Goal: Task Accomplishment & Management: Manage account settings

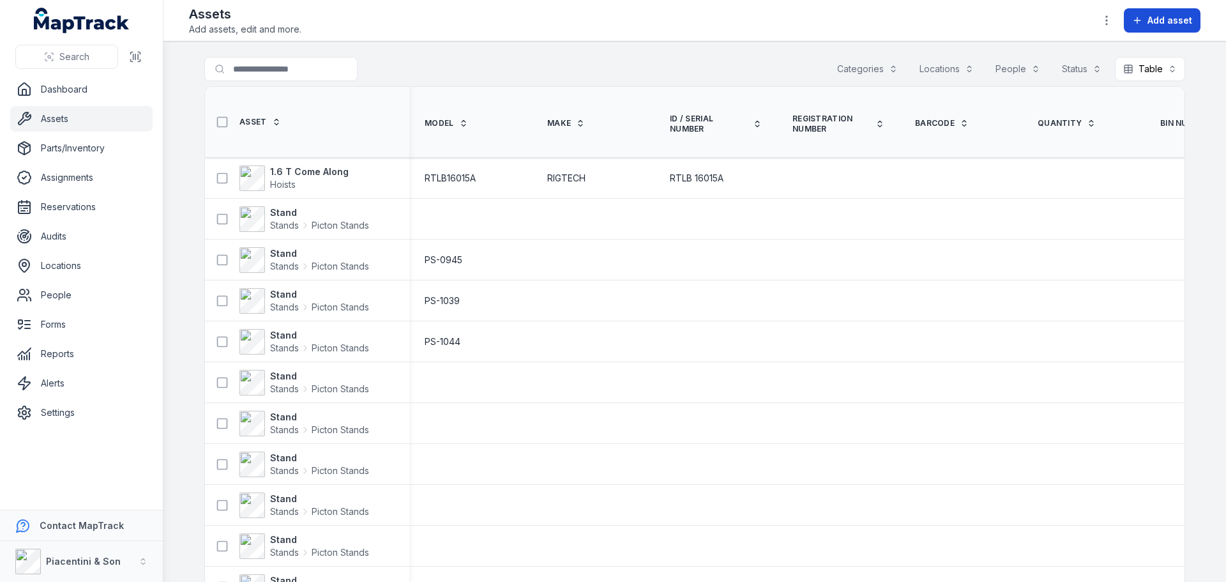
click at [1169, 19] on span "Add asset" at bounding box center [1170, 20] width 45 height 13
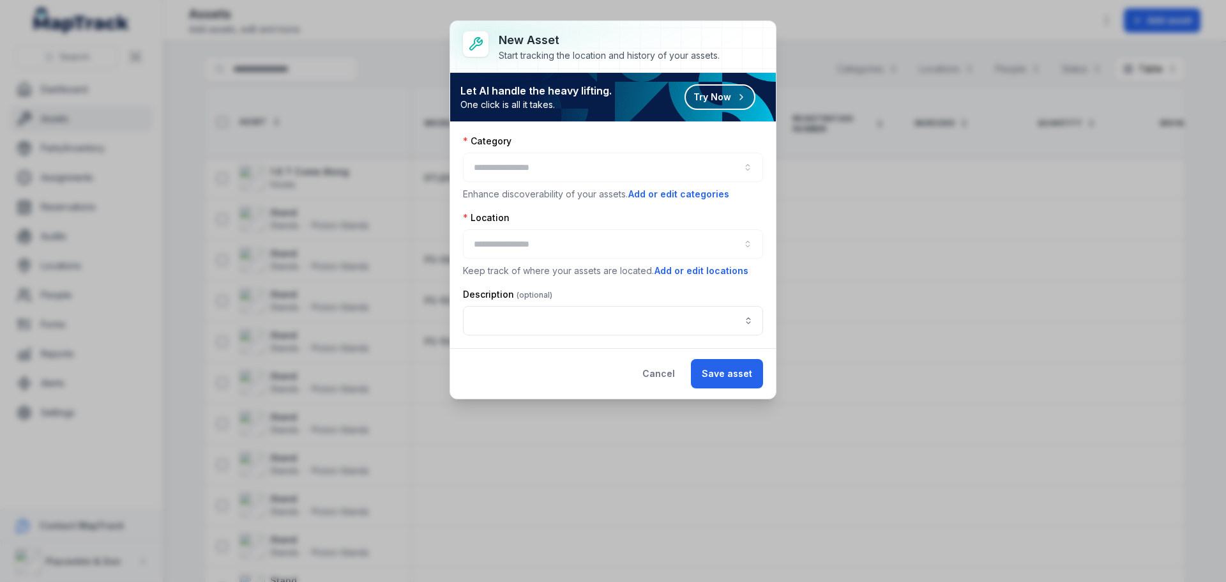
click at [653, 179] on div at bounding box center [613, 167] width 300 height 29
click at [651, 167] on div at bounding box center [613, 167] width 300 height 29
click at [645, 165] on button "button" at bounding box center [613, 167] width 300 height 29
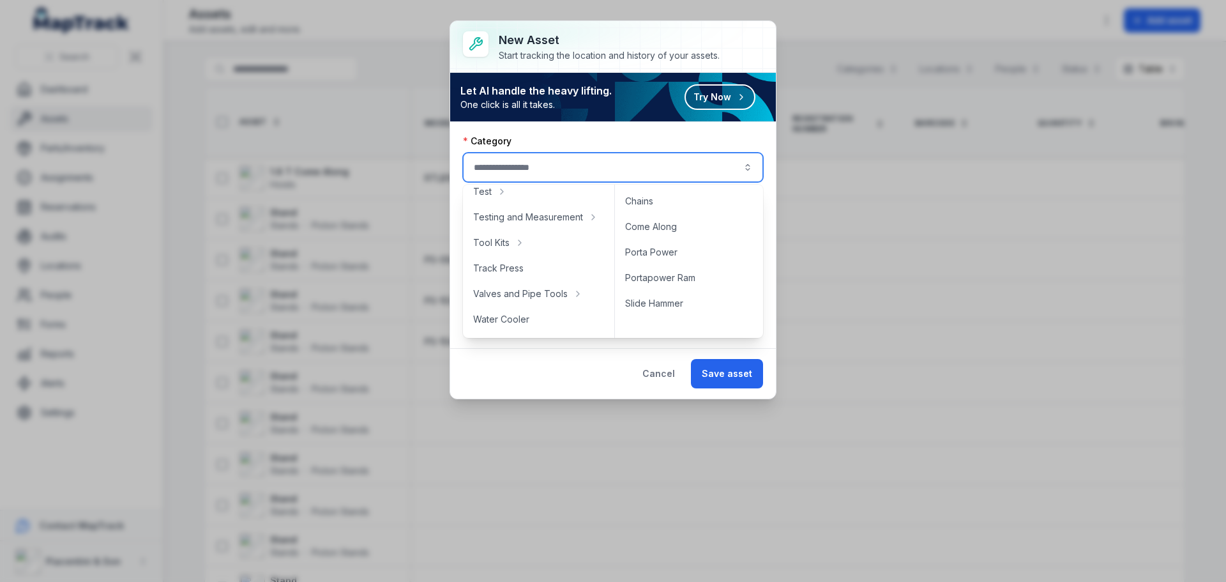
scroll to position [702, 0]
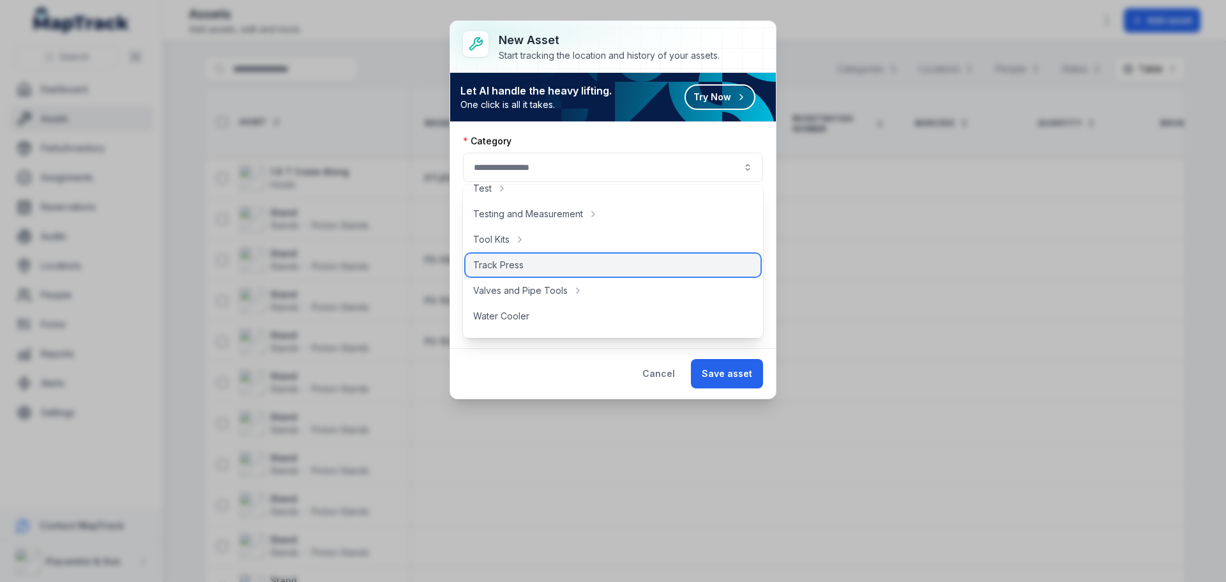
click at [533, 262] on div "Track Press" at bounding box center [613, 265] width 295 height 23
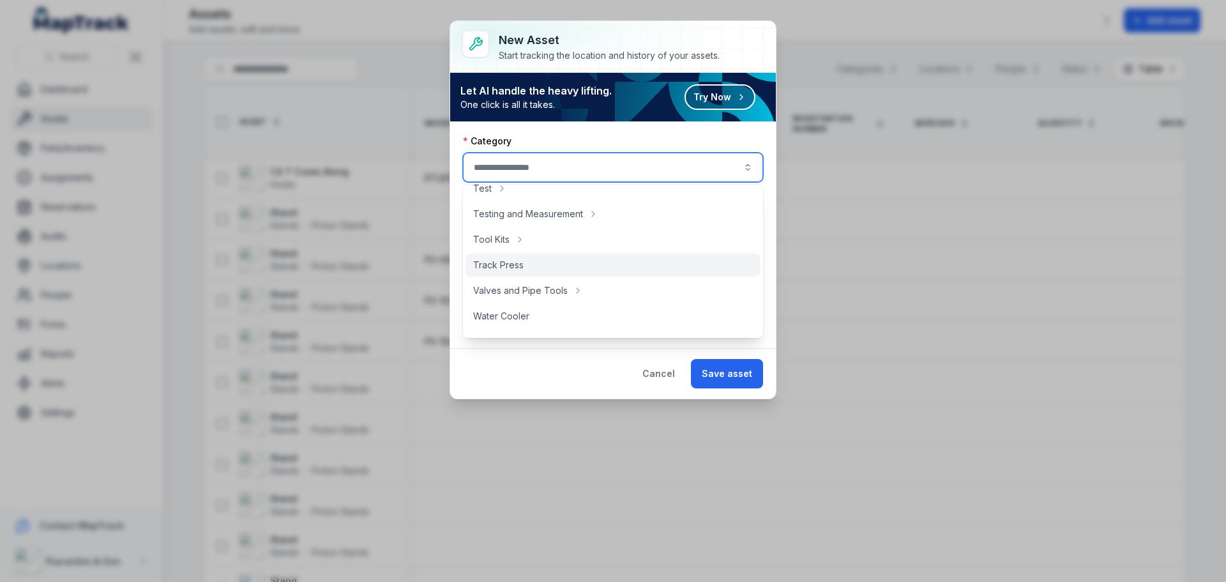
type input "**********"
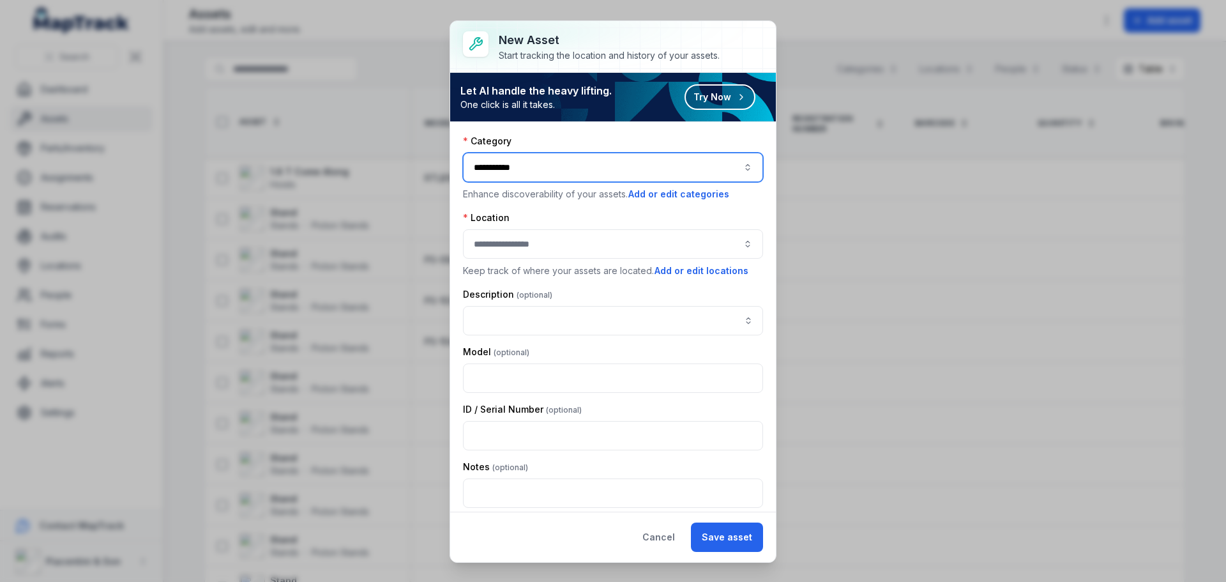
click at [552, 246] on button "button" at bounding box center [613, 243] width 300 height 29
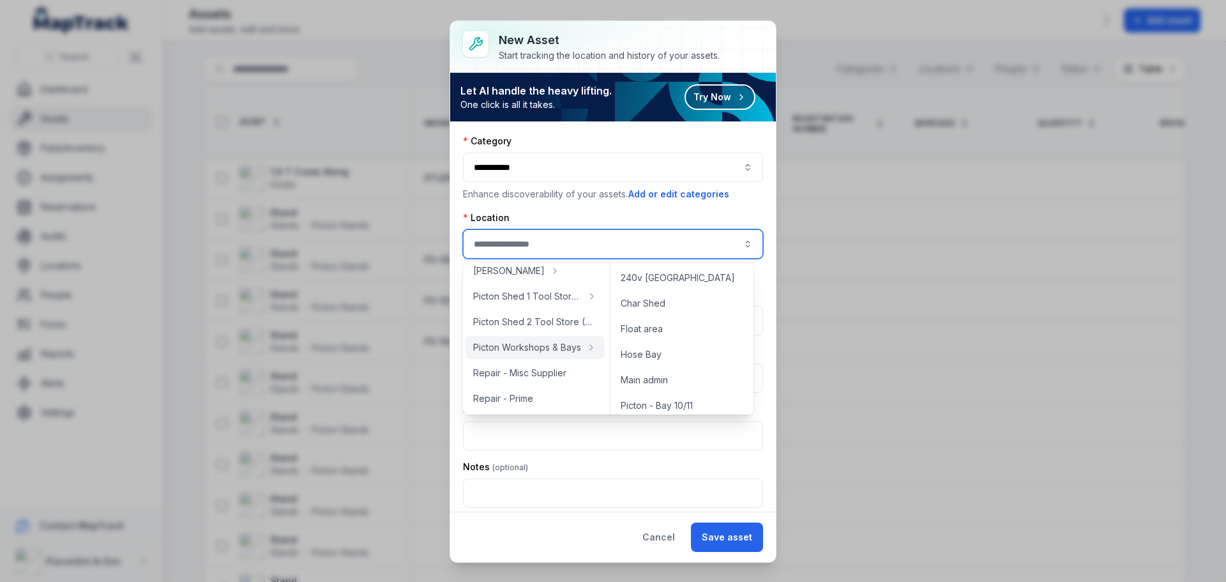
scroll to position [255, 0]
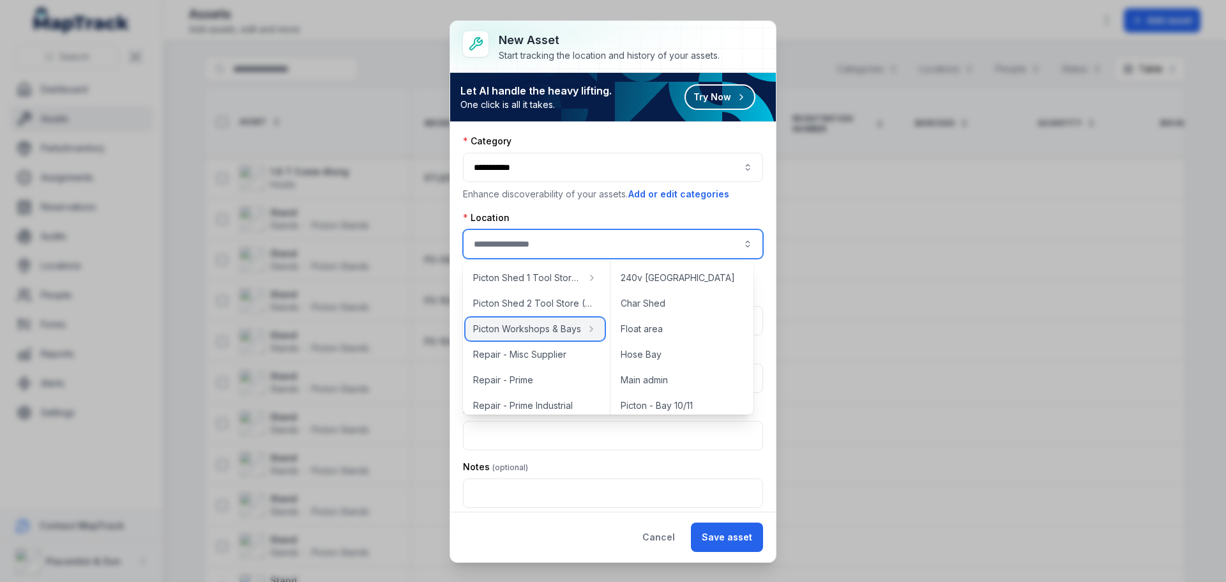
click at [517, 327] on span "Picton Workshops & Bays" at bounding box center [527, 328] width 108 height 13
type input "**********"
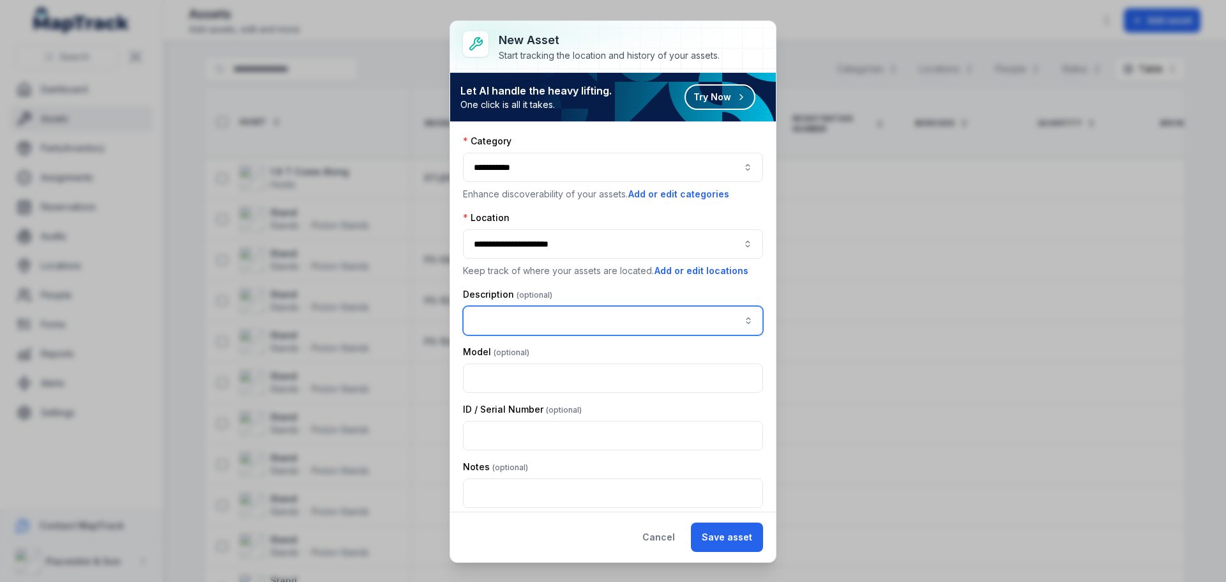
click at [520, 324] on input "asset-add:description-label" at bounding box center [613, 320] width 300 height 29
type input "**********"
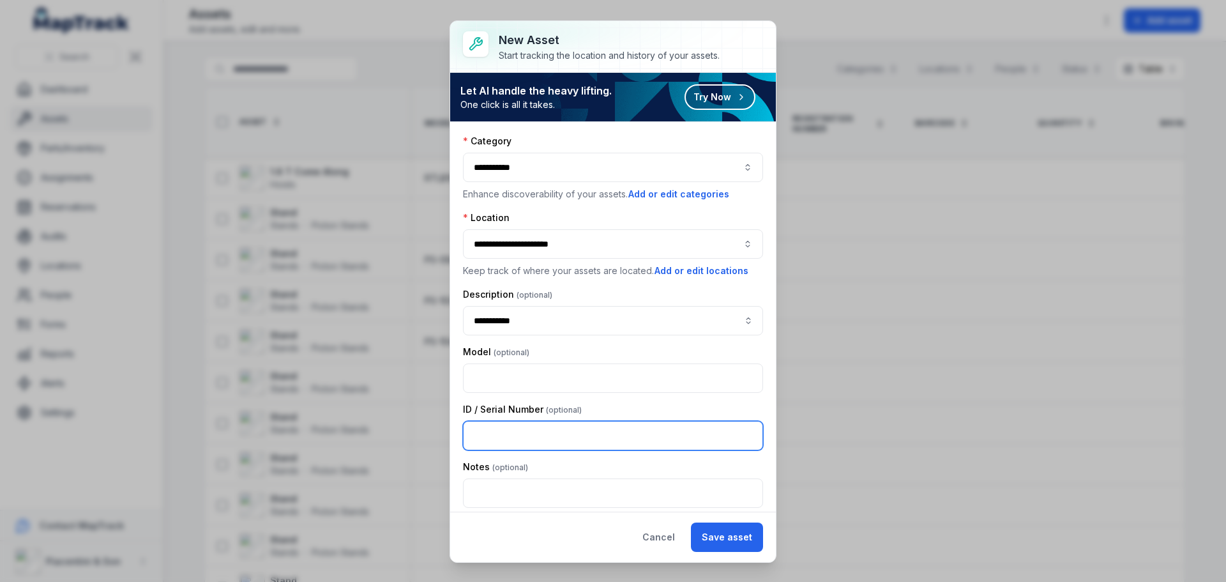
click at [493, 429] on input "text" at bounding box center [613, 435] width 300 height 29
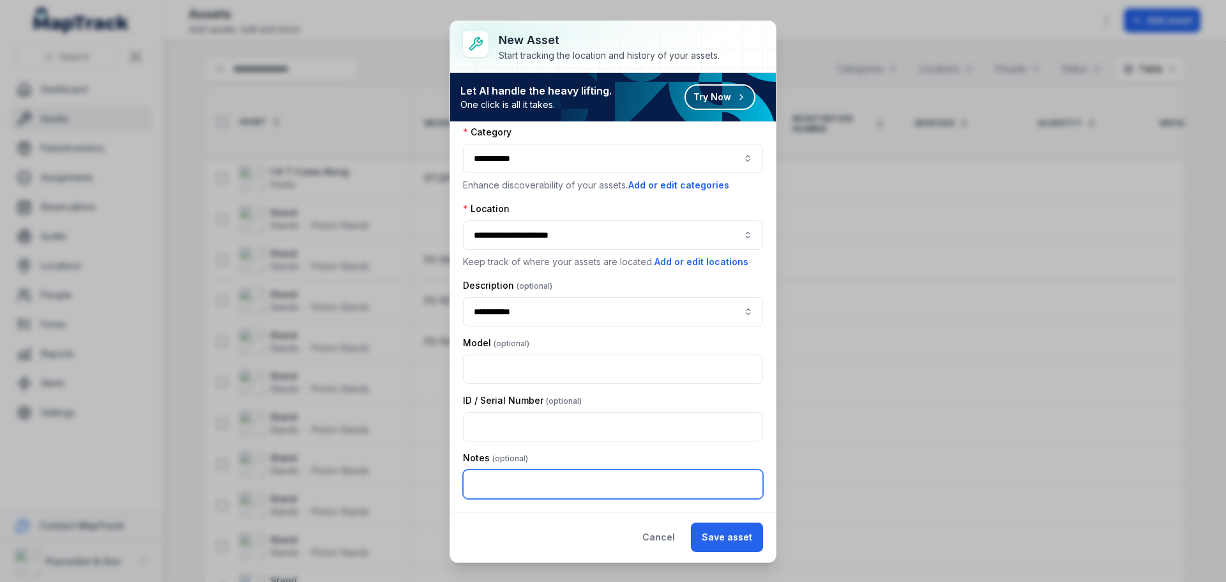
click at [480, 474] on input "text" at bounding box center [613, 483] width 300 height 29
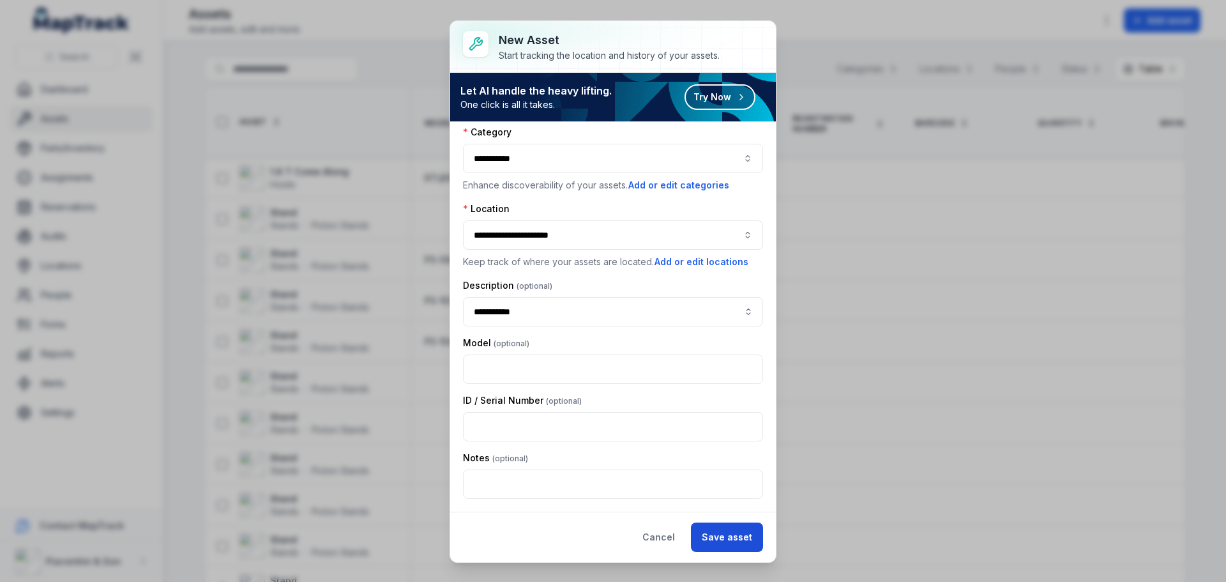
click at [731, 534] on button "Save asset" at bounding box center [727, 536] width 72 height 29
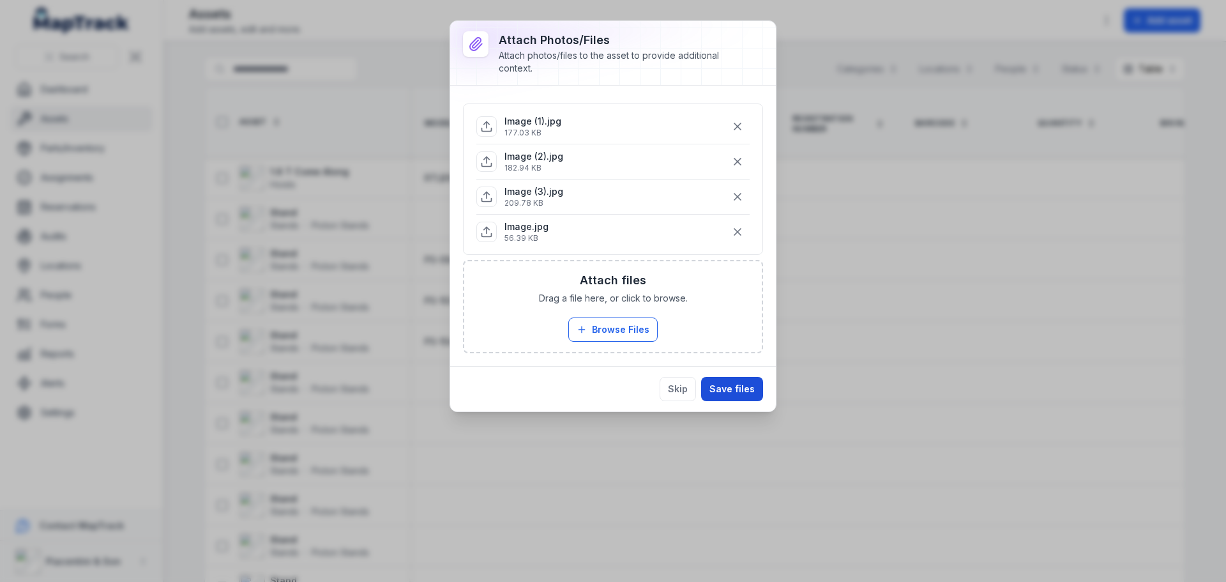
click at [722, 382] on button "Save files" at bounding box center [732, 389] width 62 height 24
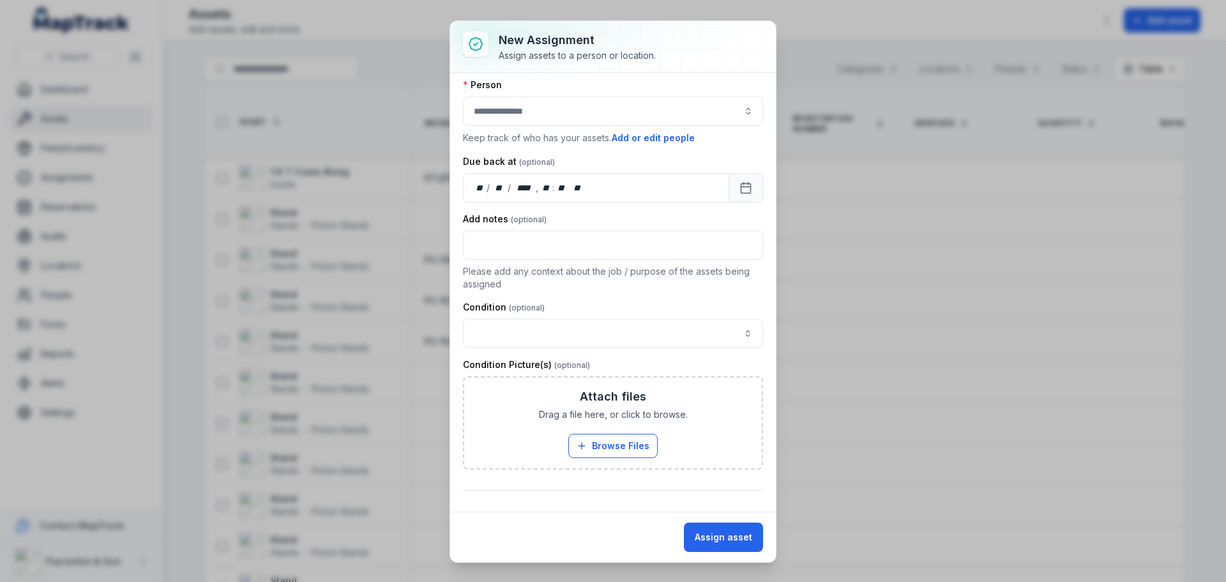
scroll to position [0, 0]
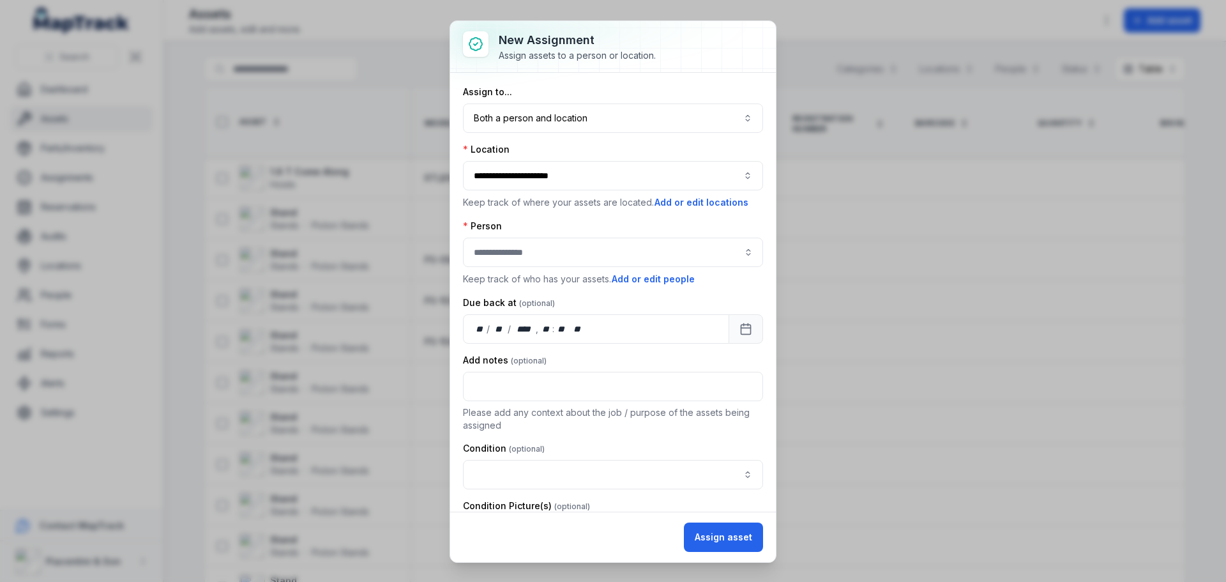
click at [860, 395] on div "**********" at bounding box center [613, 291] width 1226 height 582
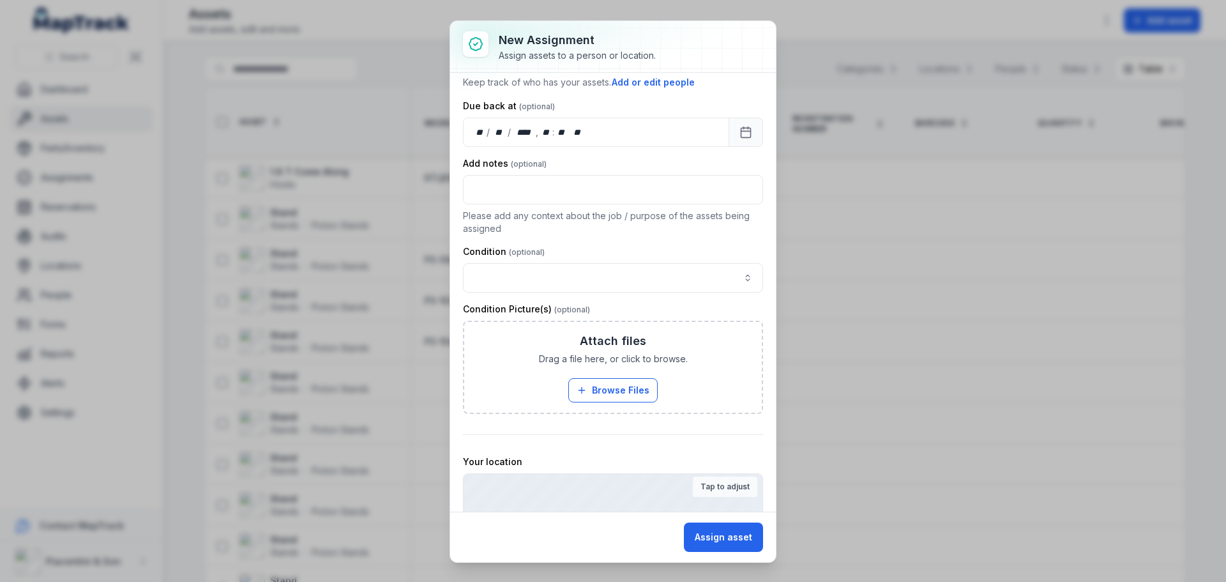
scroll to position [293, 0]
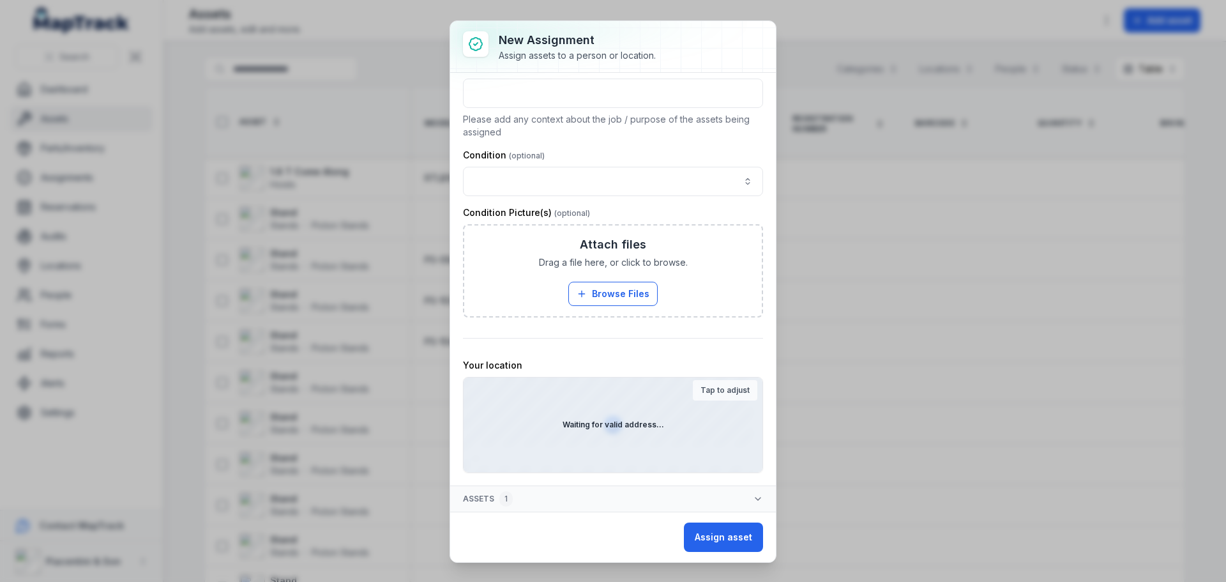
click at [648, 544] on div "Assign asset" at bounding box center [613, 536] width 326 height 50
click at [701, 388] on strong "Tap to adjust" at bounding box center [725, 390] width 49 height 10
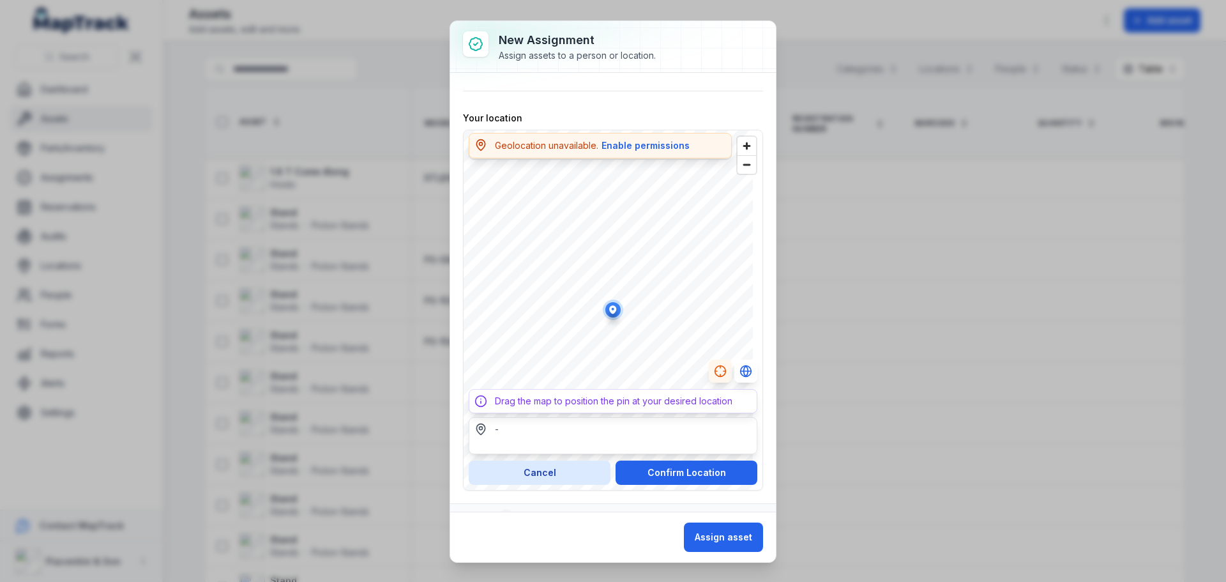
scroll to position [544, 0]
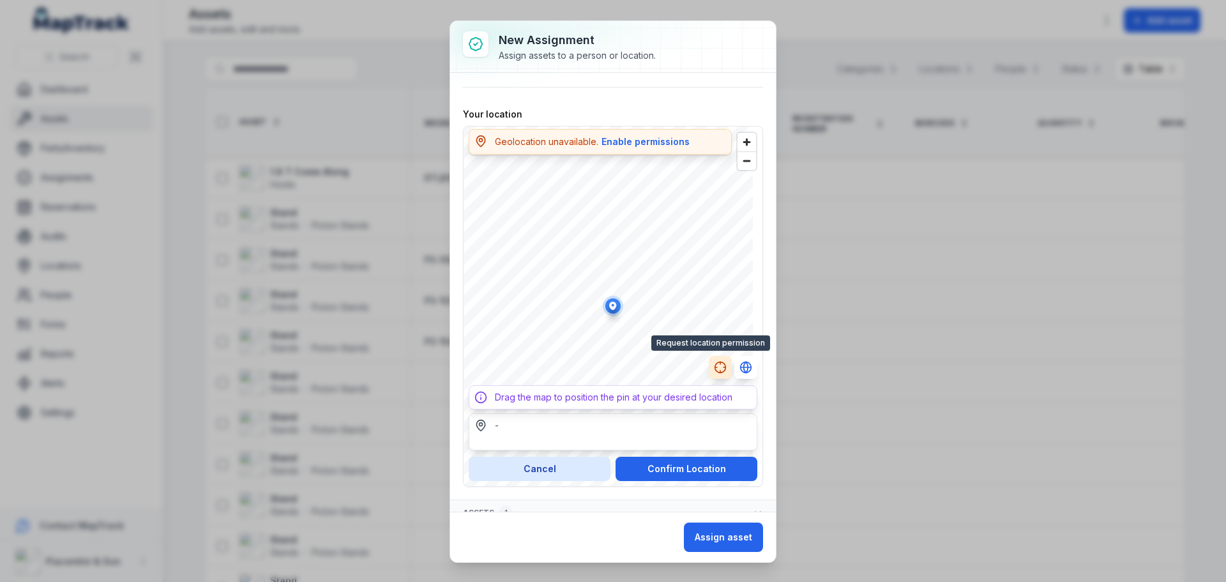
click at [714, 371] on icon "button" at bounding box center [720, 367] width 13 height 13
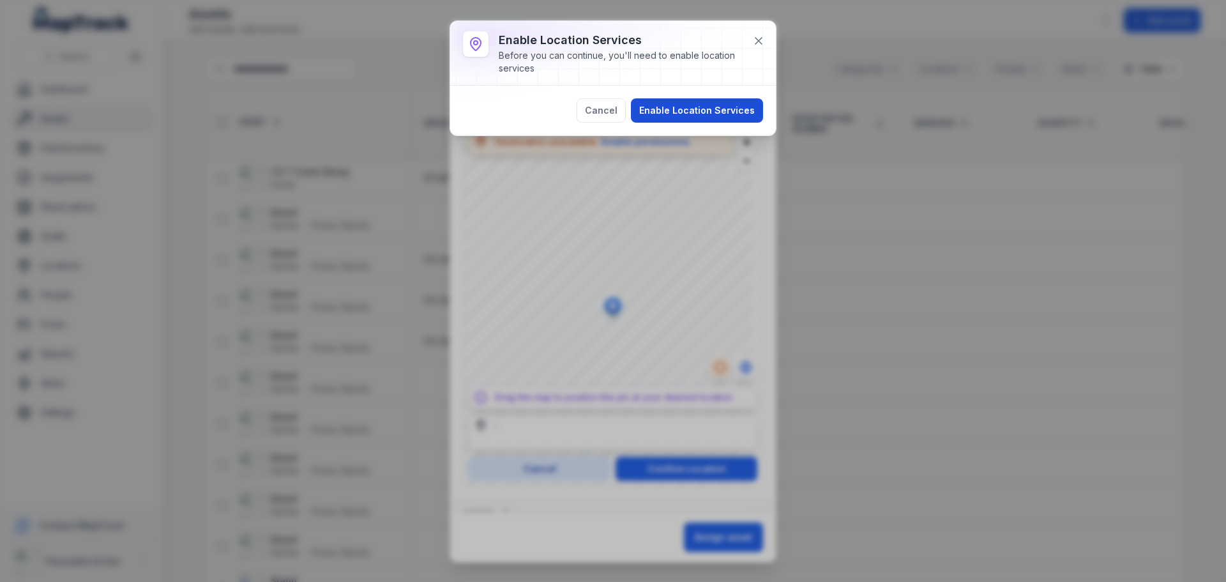
click at [713, 104] on button "Enable Location Services" at bounding box center [697, 110] width 132 height 24
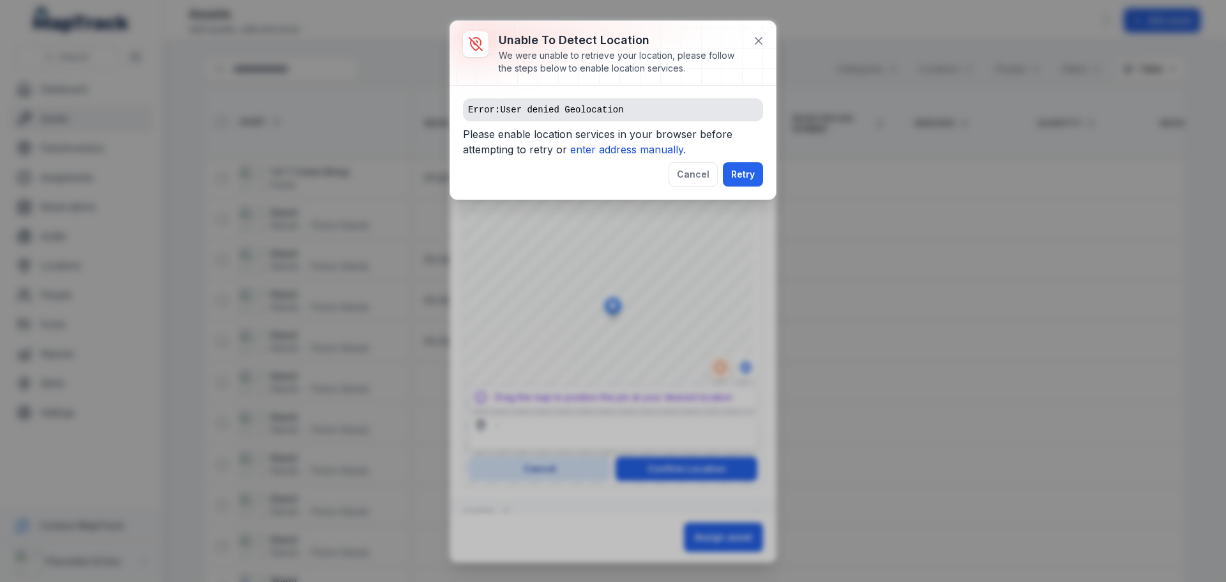
click at [632, 148] on icon "enter address manually." at bounding box center [628, 149] width 116 height 13
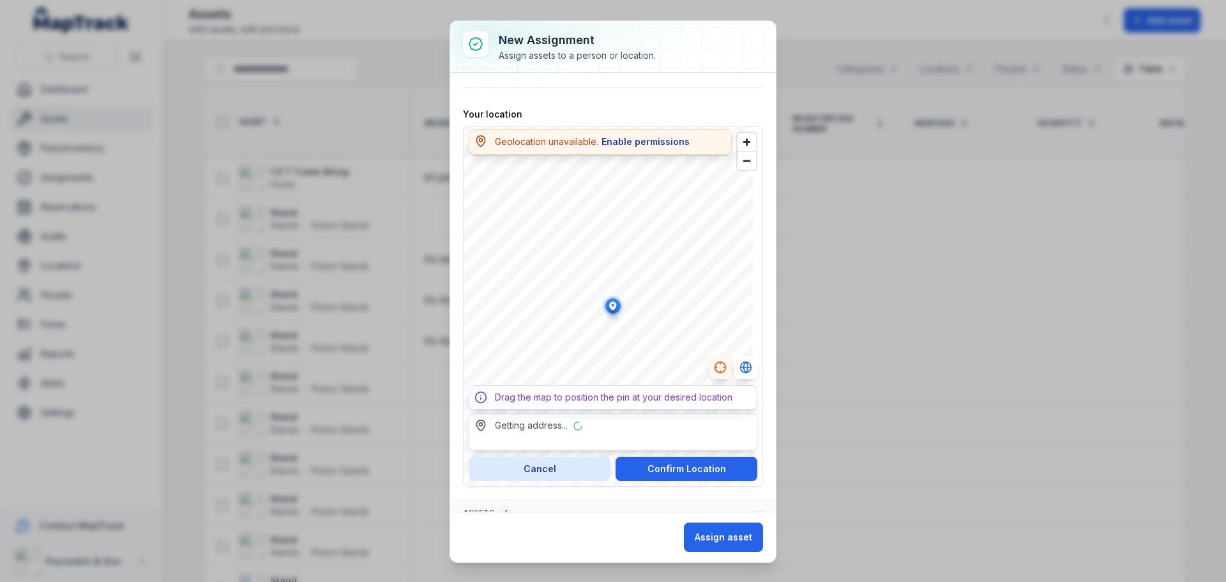
type input "**********"
click at [677, 473] on button "Confirm Location" at bounding box center [687, 469] width 142 height 24
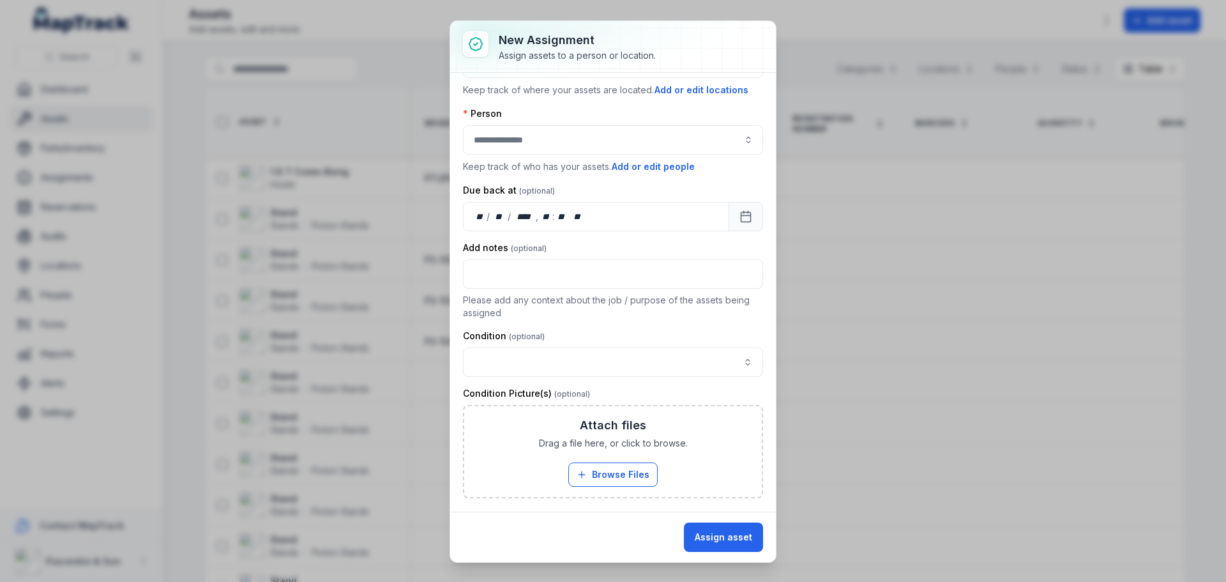
scroll to position [0, 0]
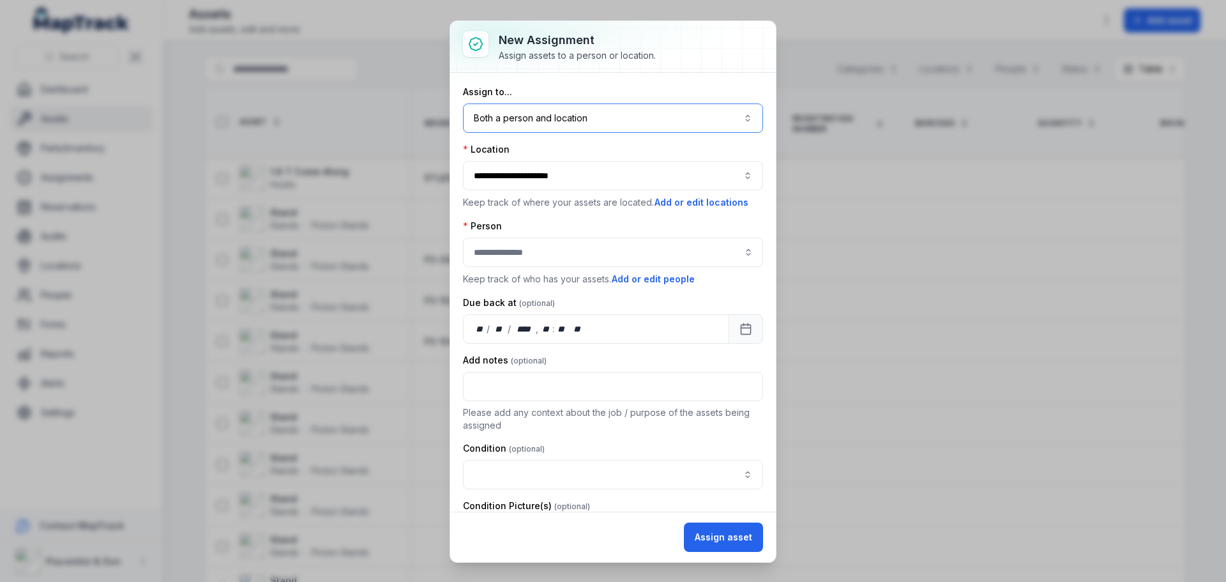
click at [602, 112] on button "Both a person and location ****" at bounding box center [613, 117] width 300 height 29
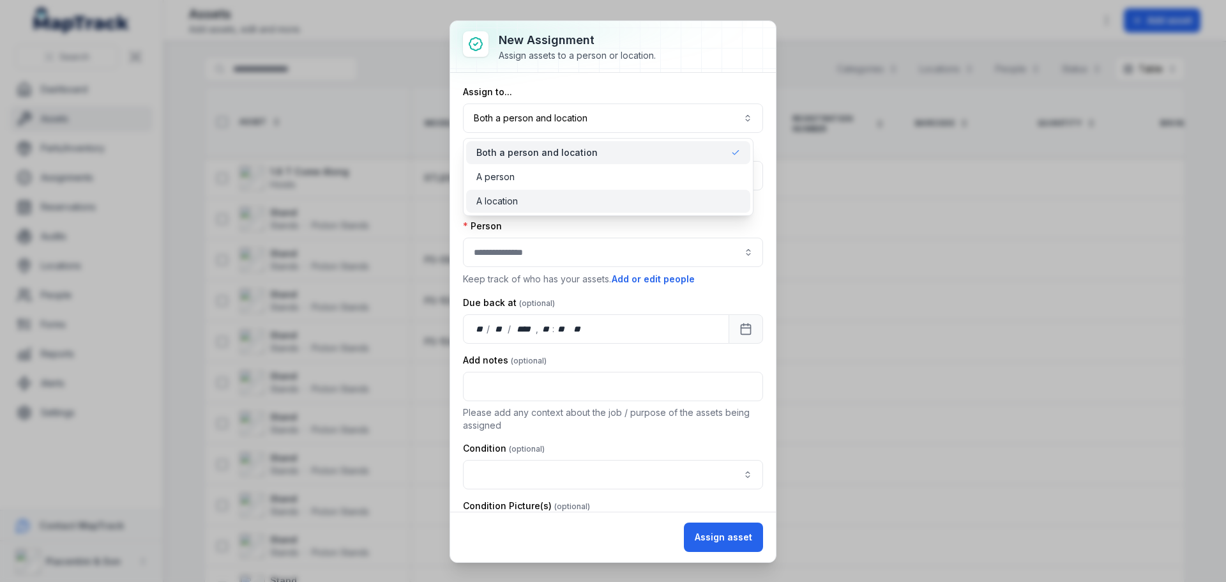
click at [584, 200] on div "A location" at bounding box center [608, 201] width 264 height 13
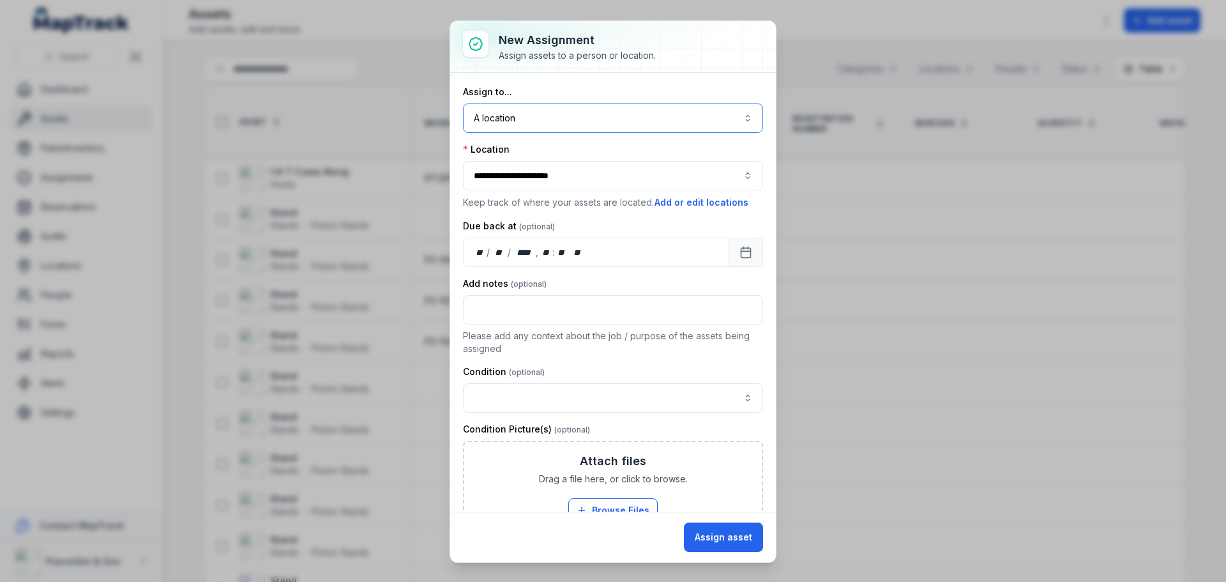
scroll to position [216, 0]
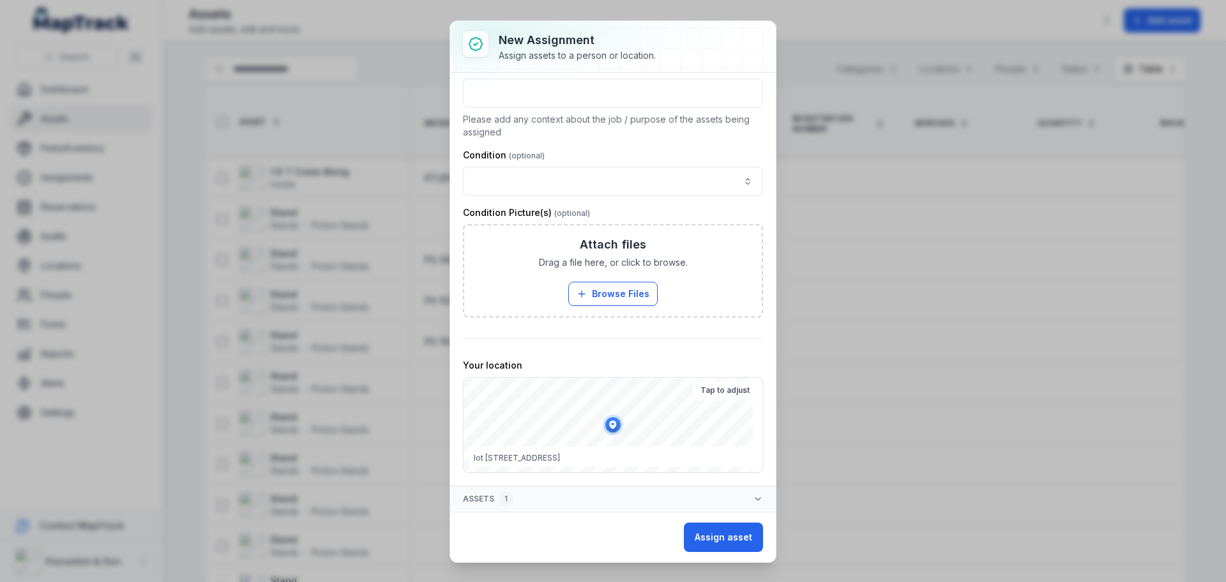
drag, startPoint x: 621, startPoint y: 562, endPoint x: 620, endPoint y: 549, distance: 13.5
click at [621, 552] on div "**********" at bounding box center [613, 291] width 327 height 542
click at [620, 549] on div "Assign asset" at bounding box center [613, 536] width 326 height 50
click at [713, 527] on button "Assign asset" at bounding box center [723, 536] width 79 height 29
